Goal: Task Accomplishment & Management: Manage account settings

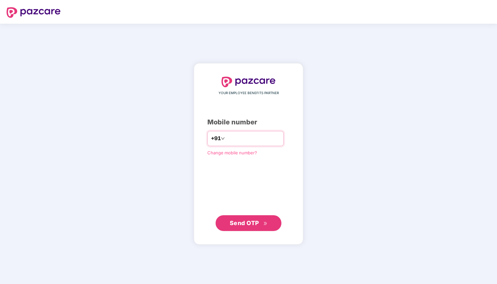
click at [241, 136] on input "number" at bounding box center [253, 138] width 54 height 11
type input "**********"
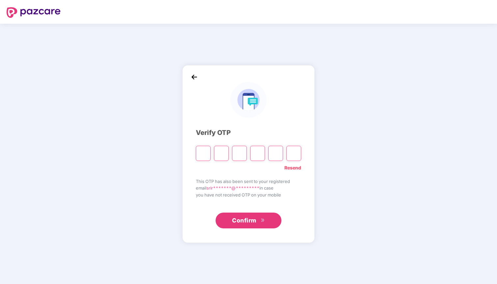
paste input "*"
type input "*"
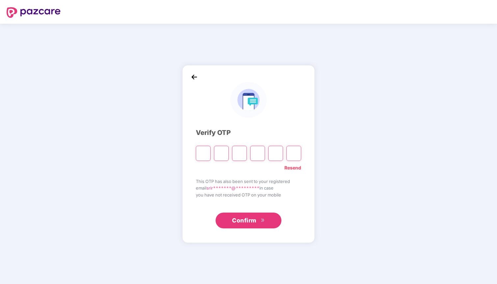
type input "*"
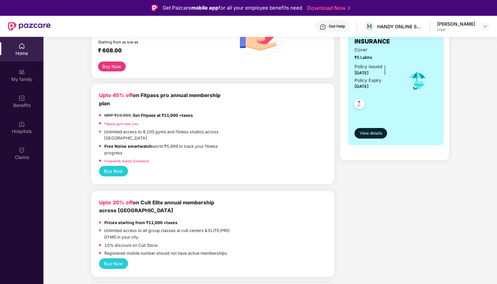
scroll to position [128, 0]
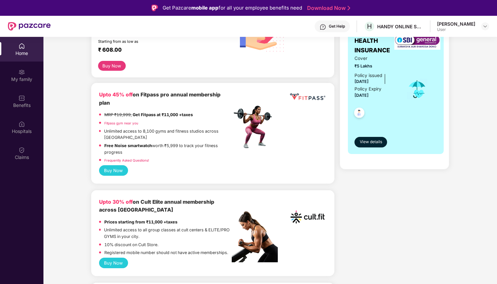
click at [374, 149] on div "GROUP HEALTH INSURANCE Cover ₹5 Lakhs Policy issued [DATE] Policy Expiry [DATE]…" at bounding box center [396, 87] width 96 height 134
click at [374, 145] on span "View details" at bounding box center [371, 142] width 22 height 6
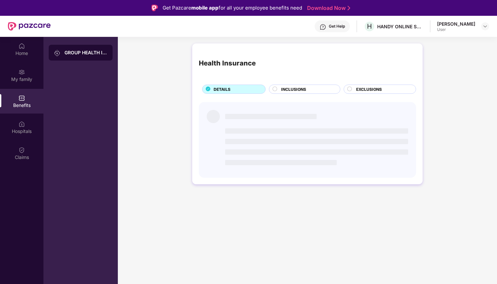
scroll to position [0, 0]
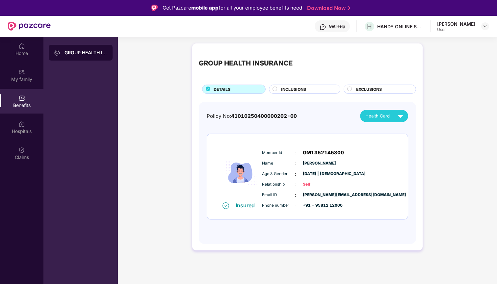
click at [307, 86] on div "INCLUSIONS" at bounding box center [305, 89] width 72 height 9
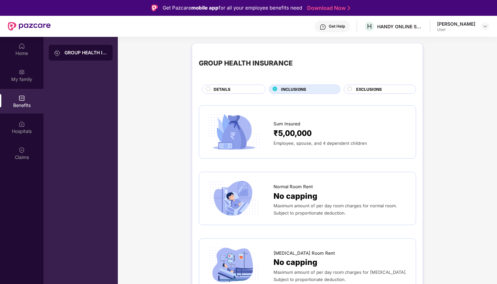
click at [376, 87] on span "EXCLUSIONS" at bounding box center [369, 89] width 26 height 6
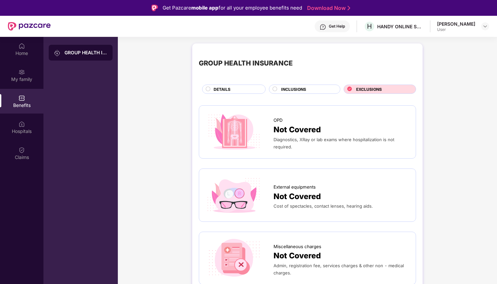
click at [251, 92] on div "DETAILS" at bounding box center [235, 89] width 51 height 7
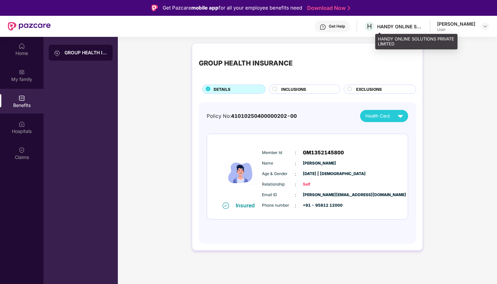
click at [406, 23] on div "HANDY ONLINE SOLUTIONS PRIVATE LIMITED" at bounding box center [401, 26] width 46 height 6
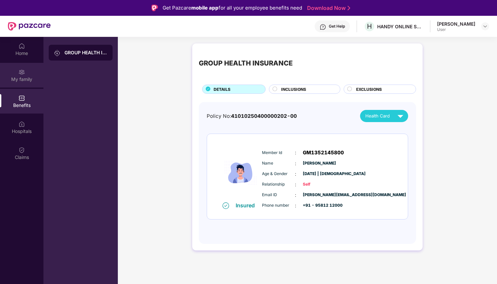
click at [10, 85] on div "My family" at bounding box center [21, 75] width 43 height 25
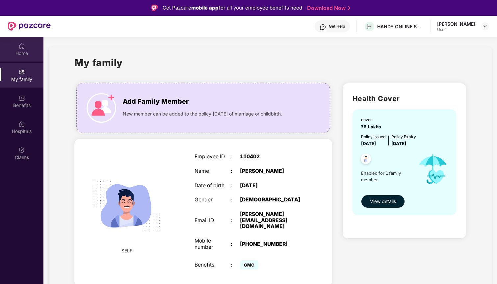
click at [20, 53] on div "Home" at bounding box center [21, 53] width 43 height 7
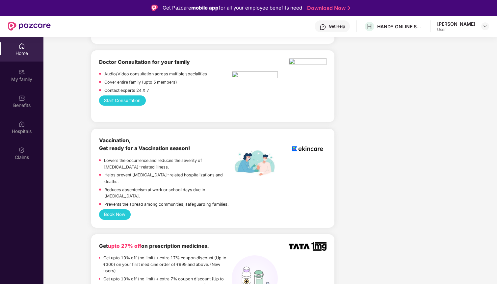
scroll to position [358, 0]
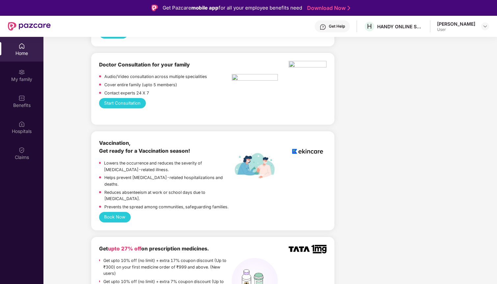
click at [136, 140] on div "Vaccination, Get ready for a Vaccination season!" at bounding box center [165, 147] width 133 height 16
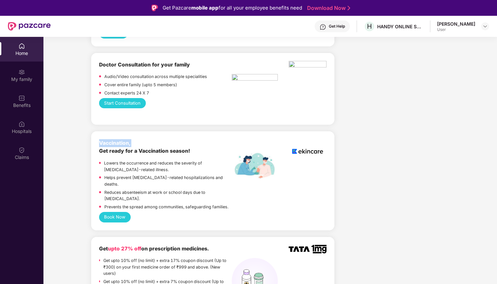
click at [136, 140] on div "Vaccination, Get ready for a Vaccination season!" at bounding box center [165, 147] width 133 height 16
click at [136, 144] on b "Vaccination, Get ready for a Vaccination season!" at bounding box center [144, 147] width 91 height 14
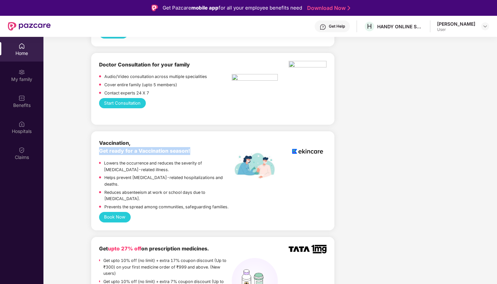
click at [136, 144] on b "Vaccination, Get ready for a Vaccination season!" at bounding box center [144, 147] width 91 height 14
click at [224, 146] on div "Vaccination, Get ready for a Vaccination season!" at bounding box center [165, 147] width 133 height 16
click at [166, 148] on div "Vaccination, Get ready for a Vaccination season!" at bounding box center [165, 147] width 133 height 16
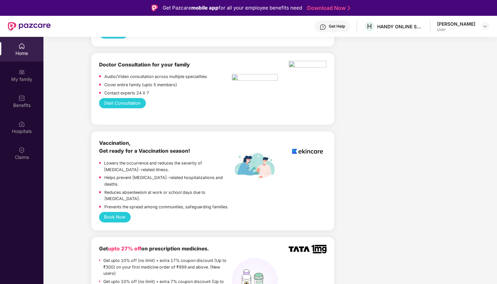
click at [169, 160] on p "Lowers the occurrence and reduces the severity of [MEDICAL_DATA]-related illnes…" at bounding box center [168, 166] width 128 height 13
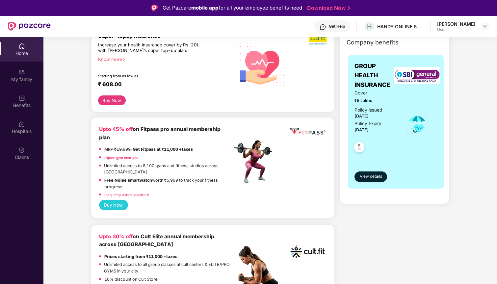
scroll to position [91, 0]
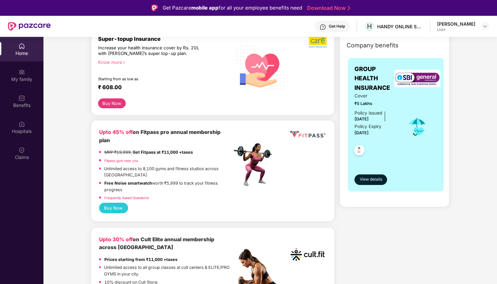
drag, startPoint x: 98, startPoint y: 131, endPoint x: 164, endPoint y: 192, distance: 89.7
click at [164, 192] on div "Upto 45% off on Fitpass pro annual membership plan MRP ₹19,999, Get Fitpass at …" at bounding box center [212, 171] width 243 height 101
click at [164, 195] on div "Frequently Asked Questions!" at bounding box center [165, 199] width 133 height 8
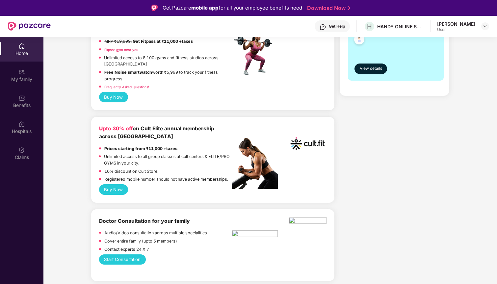
scroll to position [0, 0]
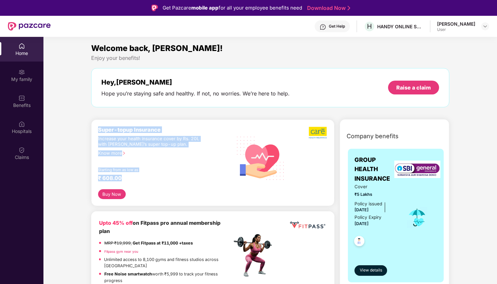
drag, startPoint x: 99, startPoint y: 129, endPoint x: 140, endPoint y: 182, distance: 66.9
click at [140, 182] on div "Super-topup Insurance Increase your health insurance cover by Rs. 20L with [PER…" at bounding box center [165, 157] width 134 height 63
click at [140, 182] on div "₹ 608.00" at bounding box center [161, 179] width 127 height 8
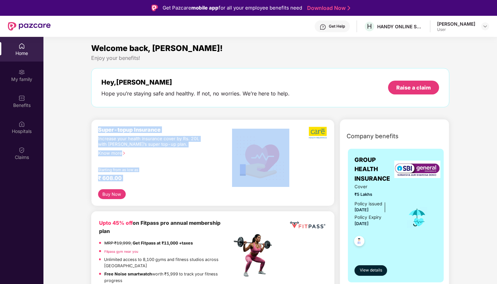
drag, startPoint x: 140, startPoint y: 182, endPoint x: 99, endPoint y: 127, distance: 68.7
click at [99, 127] on div "Super-topup Insurance Increase your health insurance cover by Rs. 20L with [PER…" at bounding box center [165, 157] width 134 height 63
click at [99, 127] on div "Super-topup Insurance" at bounding box center [165, 129] width 134 height 7
drag, startPoint x: 99, startPoint y: 127, endPoint x: 132, endPoint y: 177, distance: 60.1
click at [132, 177] on div "Super-topup Insurance Increase your health insurance cover by Rs. 20L with [PER…" at bounding box center [165, 157] width 134 height 63
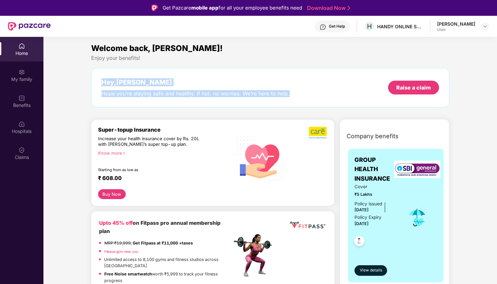
drag, startPoint x: 99, startPoint y: 84, endPoint x: 293, endPoint y: 93, distance: 193.9
click at [293, 93] on div "Hey, [PERSON_NAME] you’re staying safe and healthy. If not, no worries. We’re h…" at bounding box center [270, 87] width 358 height 39
click at [293, 93] on div "Hey, [PERSON_NAME] you’re staying safe and healthy. If not, no worries. We’re h…" at bounding box center [270, 87] width 338 height 19
drag, startPoint x: 293, startPoint y: 93, endPoint x: 106, endPoint y: 82, distance: 187.1
click at [106, 82] on div "Hey, [PERSON_NAME] you’re staying safe and healthy. If not, no worries. We’re h…" at bounding box center [270, 87] width 338 height 19
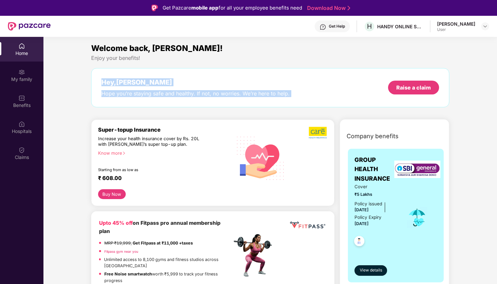
click at [106, 82] on div "Hey, [PERSON_NAME]" at bounding box center [195, 82] width 188 height 8
drag, startPoint x: 102, startPoint y: 82, endPoint x: 307, endPoint y: 96, distance: 205.0
click at [307, 96] on div "Hey, [PERSON_NAME] you’re staying safe and healthy. If not, no worries. We’re h…" at bounding box center [270, 87] width 338 height 19
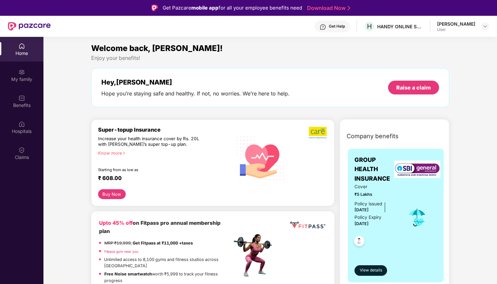
click at [307, 96] on div "Hey, [PERSON_NAME] you’re staying safe and healthy. If not, no worries. We’re h…" at bounding box center [270, 87] width 338 height 19
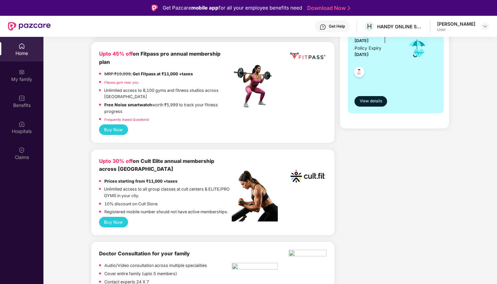
scroll to position [171, 0]
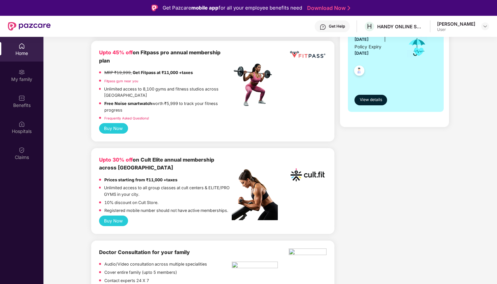
click at [115, 126] on button "Buy Now" at bounding box center [113, 128] width 29 height 11
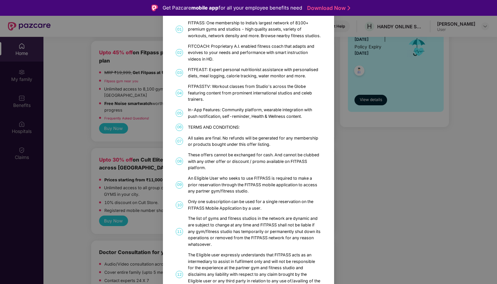
scroll to position [0, 0]
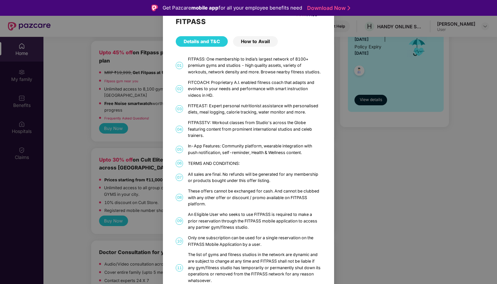
click at [253, 41] on div "How to Avail" at bounding box center [255, 41] width 45 height 11
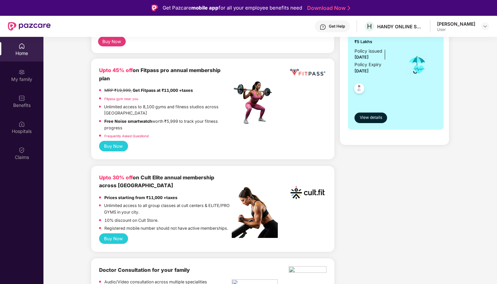
scroll to position [152, 0]
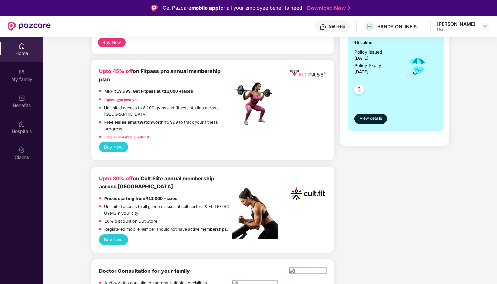
click at [150, 103] on div "Fitpass gym near you" at bounding box center [165, 101] width 133 height 8
click at [150, 105] on p "Unlimited access to 8,100 gyms and fitness studios across [GEOGRAPHIC_DATA]" at bounding box center [168, 111] width 128 height 13
click at [152, 112] on div "Unlimited access to 8,100 gyms and fitness studios across [GEOGRAPHIC_DATA]" at bounding box center [168, 112] width 128 height 14
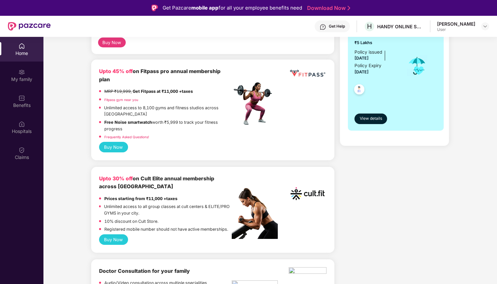
click at [109, 235] on button "Buy Now" at bounding box center [113, 240] width 29 height 11
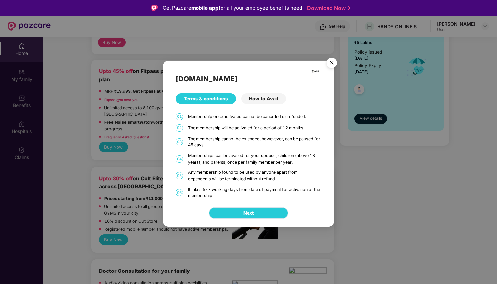
click at [262, 212] on button "Next" at bounding box center [248, 213] width 79 height 11
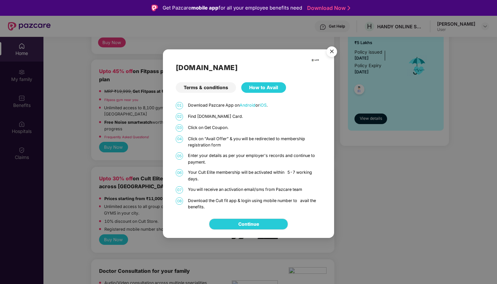
click at [262, 212] on div "Continue" at bounding box center [248, 224] width 171 height 28
click at [259, 223] on link "Continue" at bounding box center [248, 224] width 21 height 7
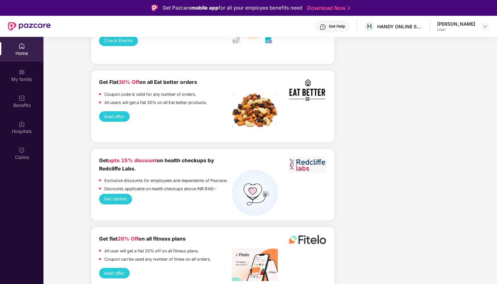
scroll to position [884, 0]
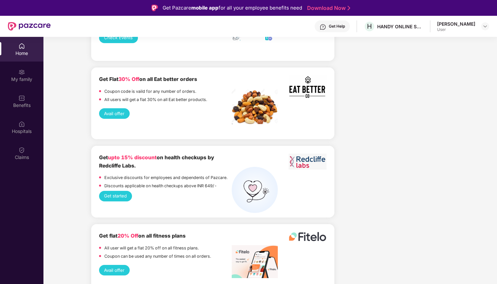
drag, startPoint x: 98, startPoint y: 132, endPoint x: 154, endPoint y: 138, distance: 57.3
click at [154, 146] on div "Get upto 15% discount on health checkups by Redcliffe Labs. Exclusive discounts…" at bounding box center [212, 182] width 243 height 72
click at [154, 154] on div "Get upto 15% discount on health checkups by Redcliffe Labs." at bounding box center [165, 162] width 133 height 16
drag, startPoint x: 154, startPoint y: 138, endPoint x: 92, endPoint y: 122, distance: 65.0
click at [92, 122] on div "Upto 45% off on Fitpass pro annual membership plan MRP ₹19,999, Get Fitpass at …" at bounding box center [212, 42] width 243 height 1430
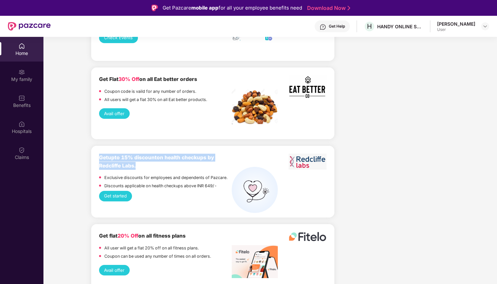
click at [92, 122] on div "Upto 45% off on Fitpass pro annual membership plan MRP ₹19,999, Get Fitpass at …" at bounding box center [212, 42] width 243 height 1430
drag, startPoint x: 95, startPoint y: 133, endPoint x: 157, endPoint y: 138, distance: 62.1
click at [157, 146] on div "Get upto 15% discount on health checkups by Redcliffe Labs. Exclusive discounts…" at bounding box center [212, 182] width 243 height 72
click at [157, 154] on div "Get upto 15% discount on health checkups by Redcliffe Labs." at bounding box center [165, 162] width 133 height 16
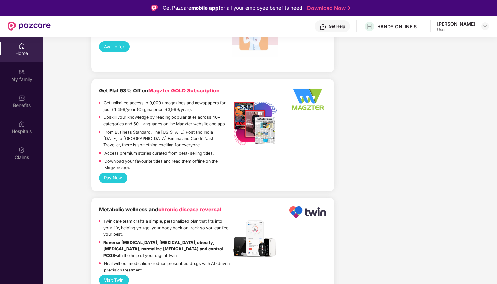
scroll to position [1302, 0]
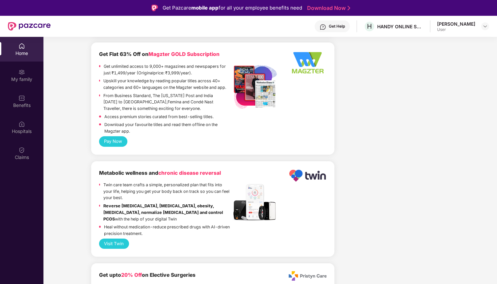
click at [149, 170] on b "Metabolic wellness and chronic disease reversal" at bounding box center [160, 173] width 122 height 6
click at [170, 182] on div "Twin care team crafts a simple, personalized plan that fits into your life, hel…" at bounding box center [167, 192] width 128 height 21
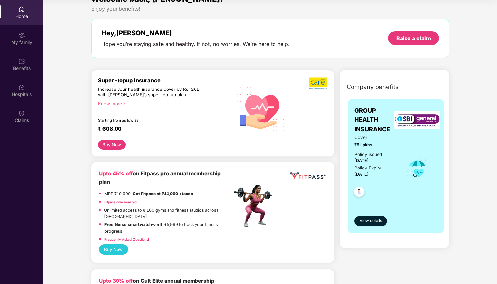
scroll to position [0, 0]
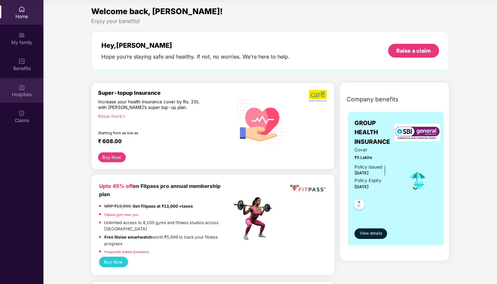
click at [20, 85] on img at bounding box center [21, 87] width 7 height 7
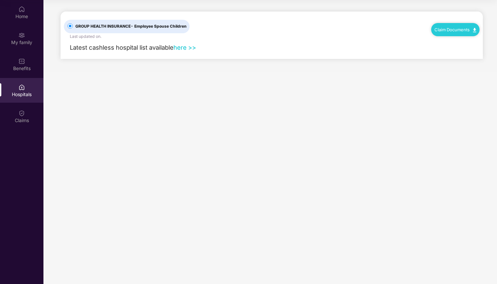
click at [458, 32] on div "Claim Documents" at bounding box center [456, 29] width 48 height 13
click at [185, 49] on link "here >>" at bounding box center [185, 47] width 23 height 7
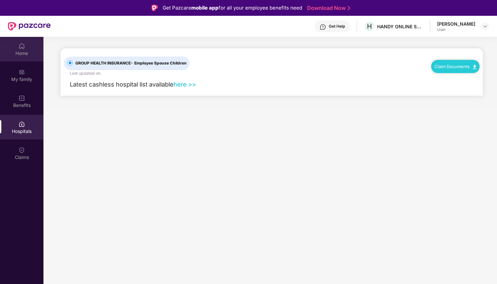
click at [29, 42] on div "Home" at bounding box center [21, 49] width 43 height 25
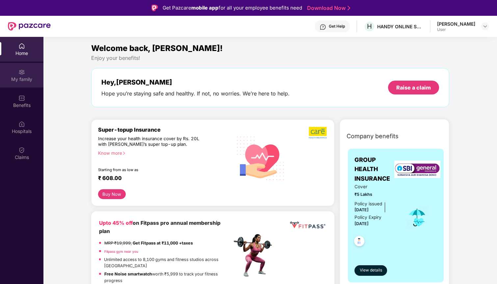
click at [15, 70] on div "My family" at bounding box center [21, 75] width 43 height 25
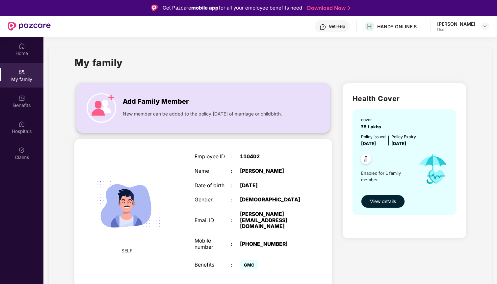
scroll to position [37, 0]
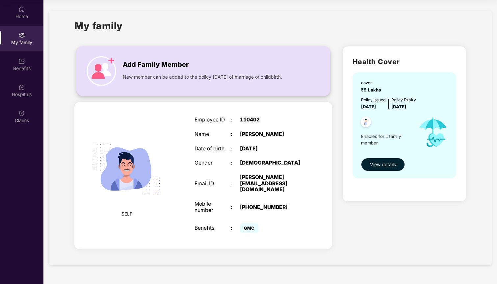
click at [153, 62] on span "Add Family Member" at bounding box center [156, 65] width 66 height 10
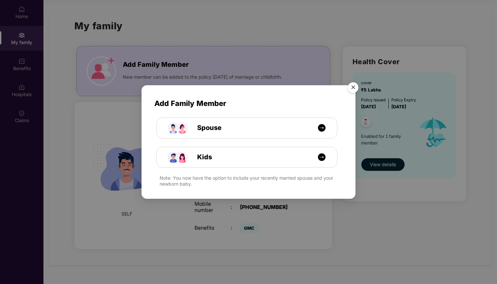
click at [356, 88] on img "Close" at bounding box center [353, 88] width 18 height 18
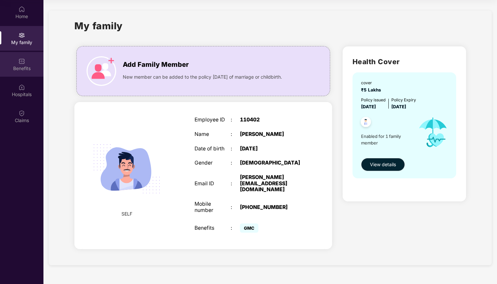
click at [14, 71] on div "Benefits" at bounding box center [21, 68] width 43 height 7
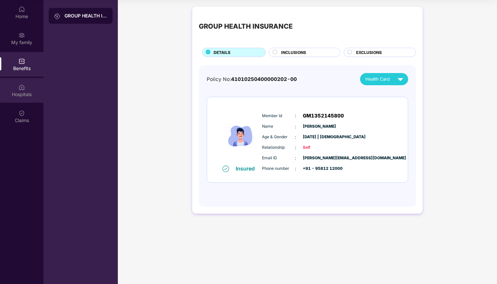
click at [15, 91] on div "Hospitals" at bounding box center [21, 90] width 43 height 25
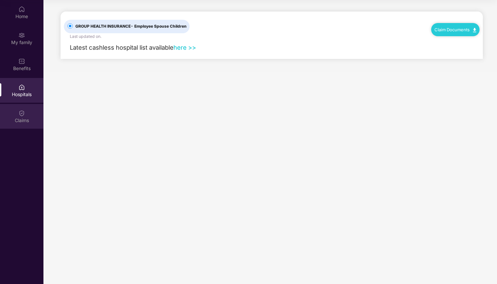
click at [11, 112] on div "Claims" at bounding box center [21, 116] width 43 height 25
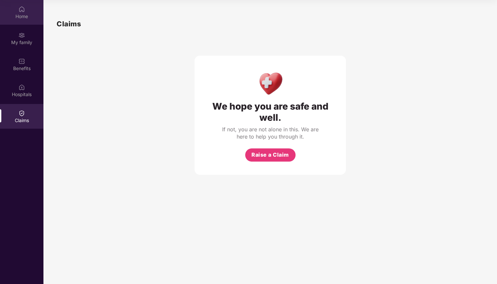
click at [34, 9] on div "Home" at bounding box center [21, 12] width 43 height 25
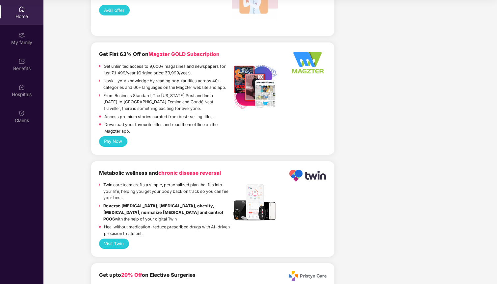
scroll to position [1302, 0]
